Goal: Information Seeking & Learning: Learn about a topic

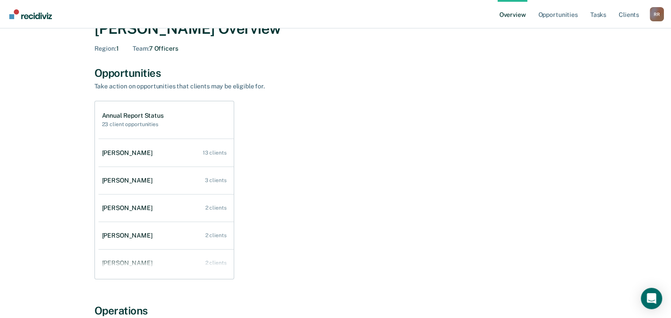
scroll to position [44, 0]
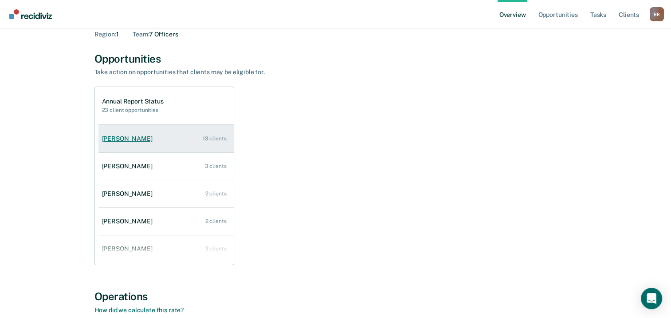
click at [109, 144] on link "[PERSON_NAME] 13 clients" at bounding box center [165, 138] width 135 height 25
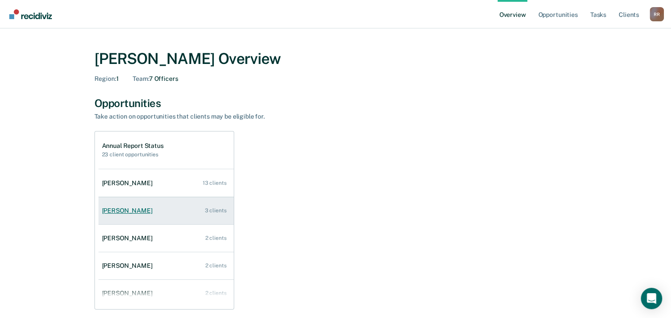
click at [144, 202] on link "[PERSON_NAME] 3 clients" at bounding box center [165, 210] width 135 height 25
